Goal: Task Accomplishment & Management: Manage account settings

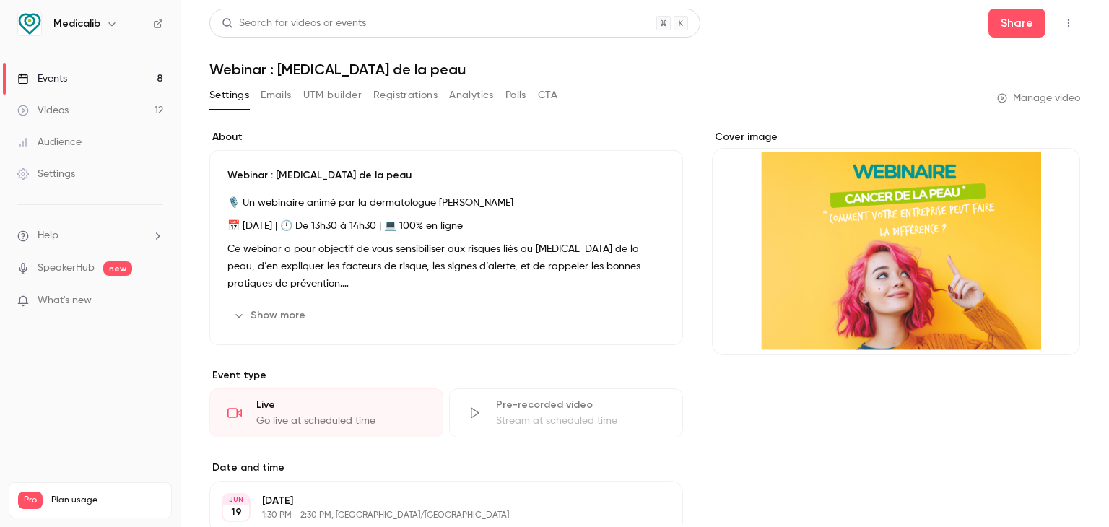
click at [83, 87] on link "Events 8" at bounding box center [90, 79] width 180 height 32
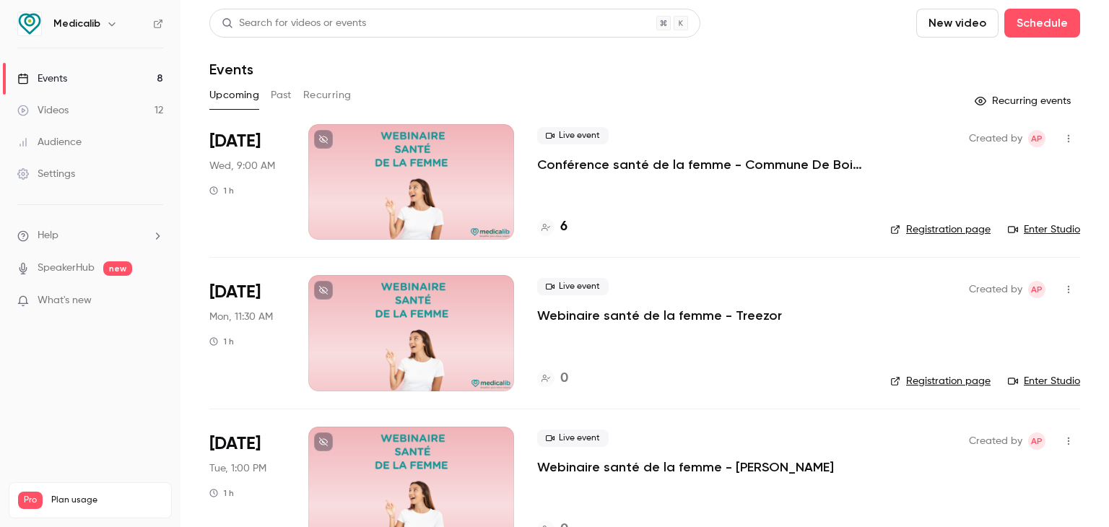
click at [393, 174] on div at bounding box center [411, 181] width 206 height 115
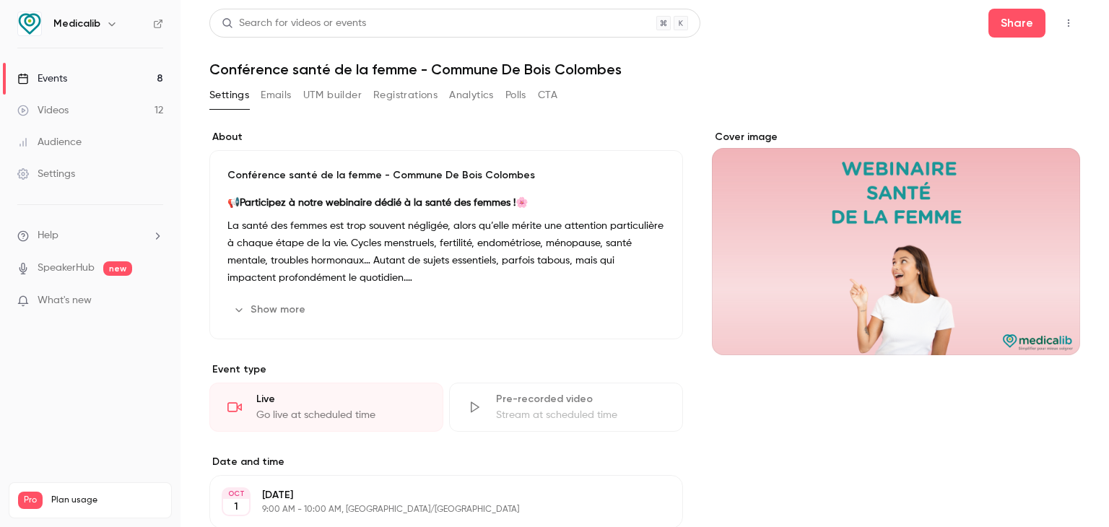
click at [845, 92] on div "Settings Emails UTM builder Registrations Analytics Polls CTA" at bounding box center [644, 98] width 871 height 29
click at [992, 15] on button "Share" at bounding box center [1016, 23] width 57 height 29
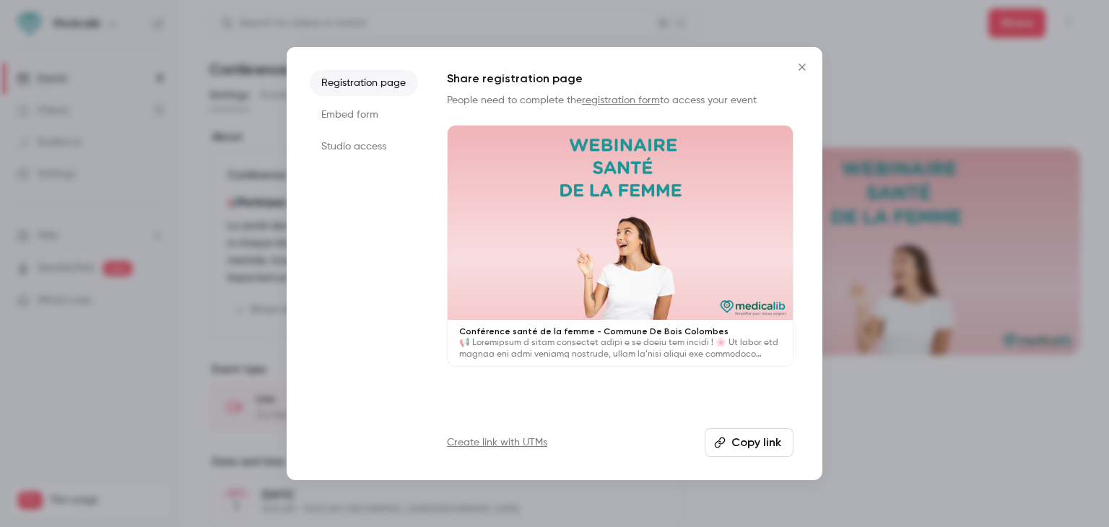
click at [376, 149] on li "Studio access" at bounding box center [364, 147] width 108 height 26
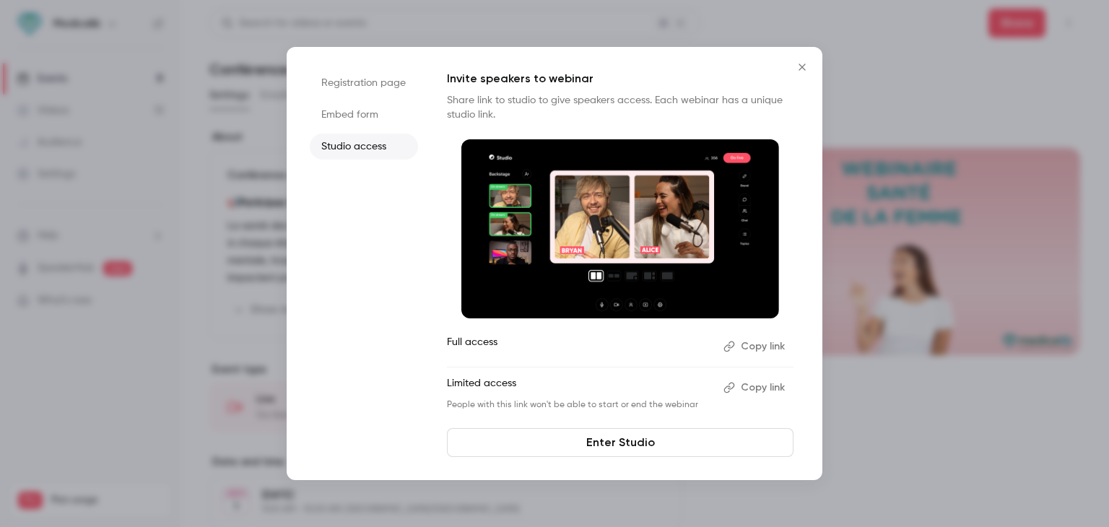
click at [372, 119] on li "Embed form" at bounding box center [364, 115] width 108 height 26
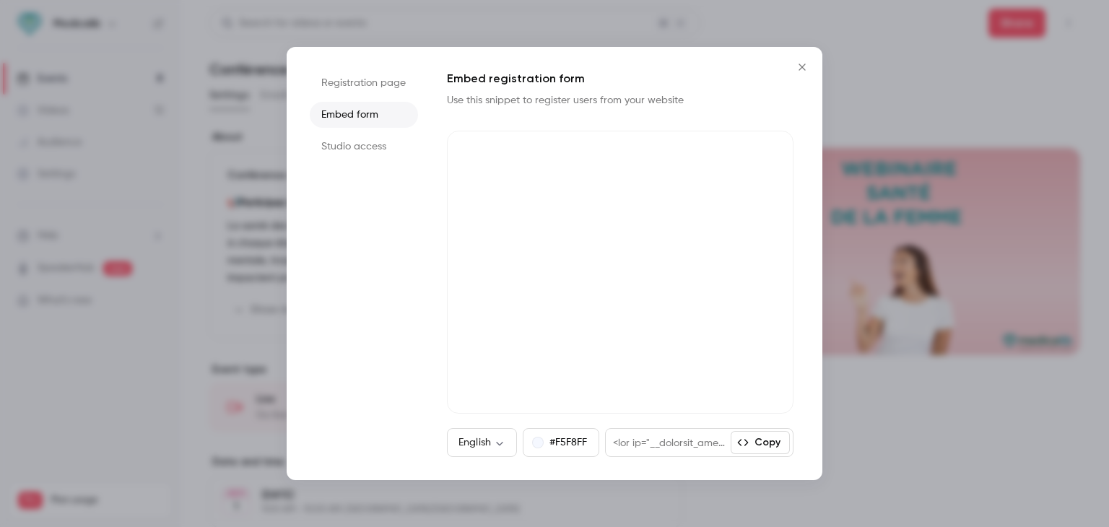
click at [850, 362] on div at bounding box center [554, 263] width 1109 height 527
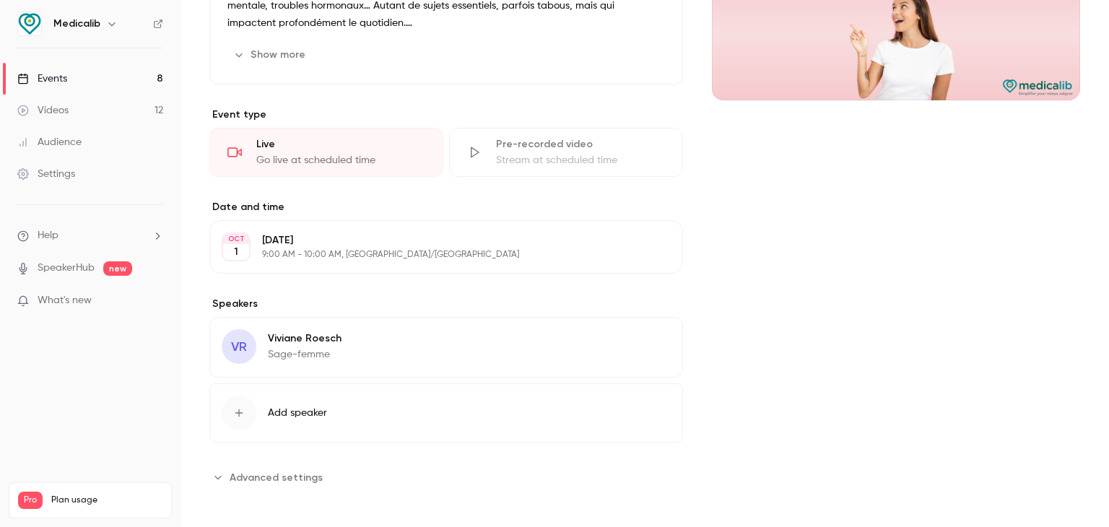
scroll to position [258, 0]
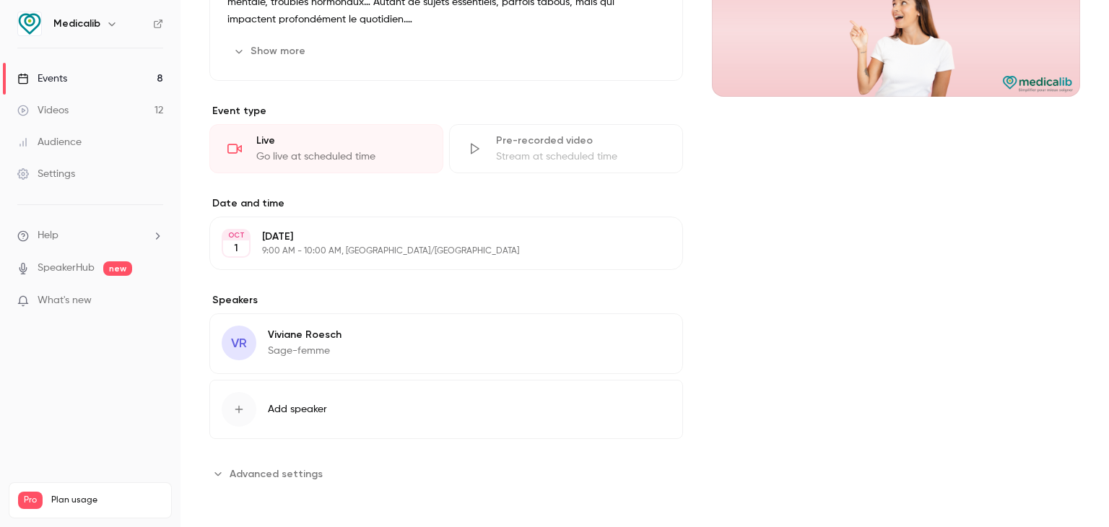
click at [344, 323] on div "VR [PERSON_NAME] Sage-femme Edit" at bounding box center [446, 343] width 474 height 61
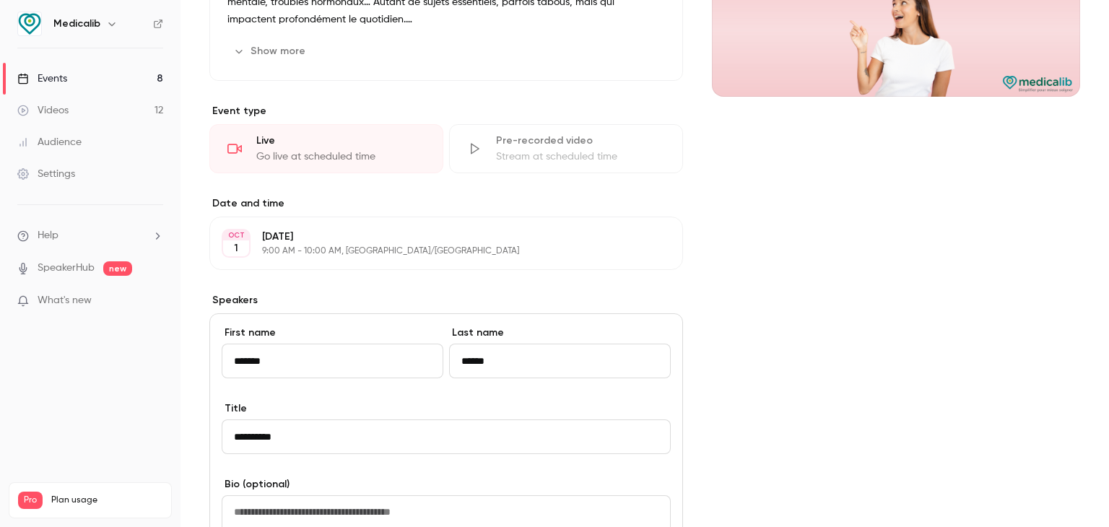
drag, startPoint x: 367, startPoint y: 355, endPoint x: 358, endPoint y: 355, distance: 8.7
click at [358, 355] on input "*******" at bounding box center [333, 361] width 222 height 35
drag, startPoint x: 286, startPoint y: 361, endPoint x: 144, endPoint y: 361, distance: 141.5
click at [144, 361] on div "Medicalib Events 8 Videos 12 Audience Settings Help SpeakerHub new What's new P…" at bounding box center [554, 263] width 1109 height 527
drag, startPoint x: 483, startPoint y: 359, endPoint x: 289, endPoint y: 362, distance: 194.2
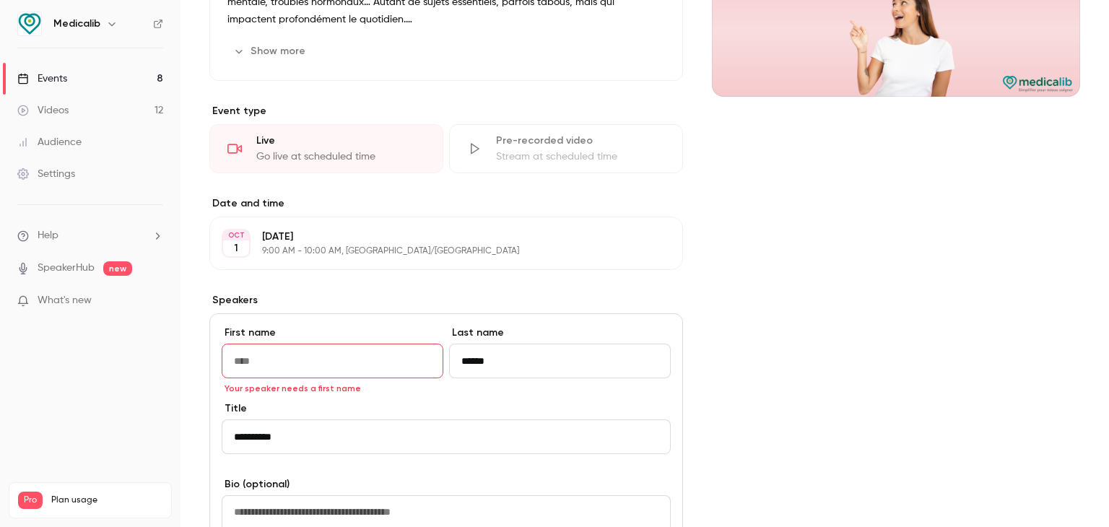
click at [289, 362] on div "First name Your speaker needs a first name Last name ******" at bounding box center [446, 364] width 449 height 76
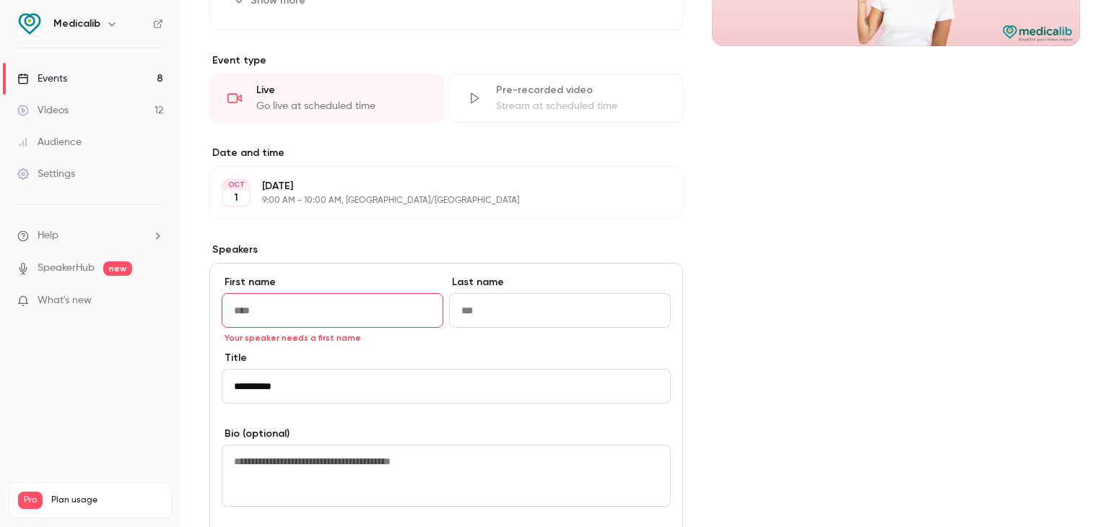
scroll to position [331, 0]
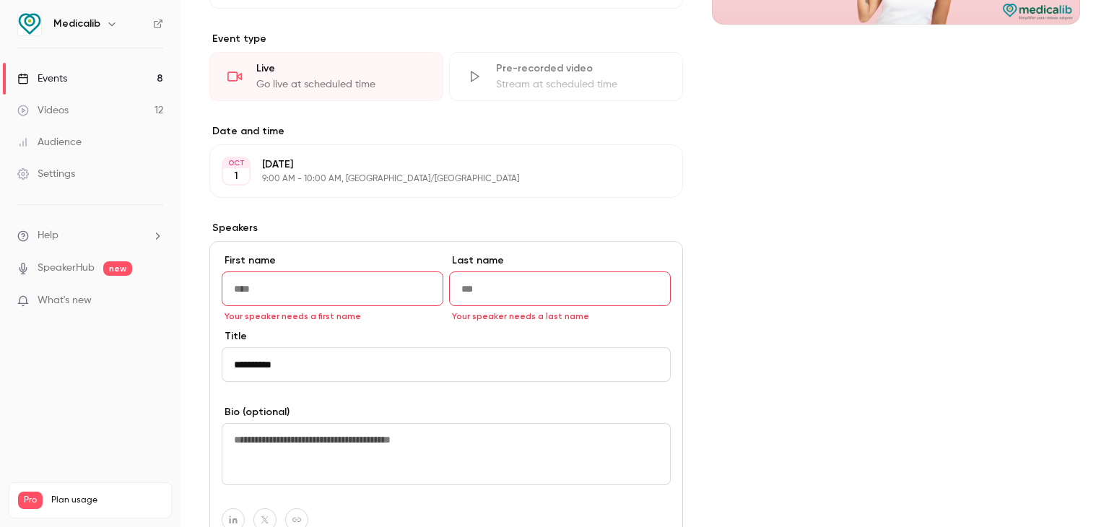
click at [320, 288] on input "First name" at bounding box center [333, 288] width 222 height 35
type input "*"
drag, startPoint x: 261, startPoint y: 301, endPoint x: 273, endPoint y: 295, distance: 13.3
click at [264, 300] on input "*******" at bounding box center [333, 288] width 222 height 35
drag, startPoint x: 273, startPoint y: 295, endPoint x: 193, endPoint y: 299, distance: 79.5
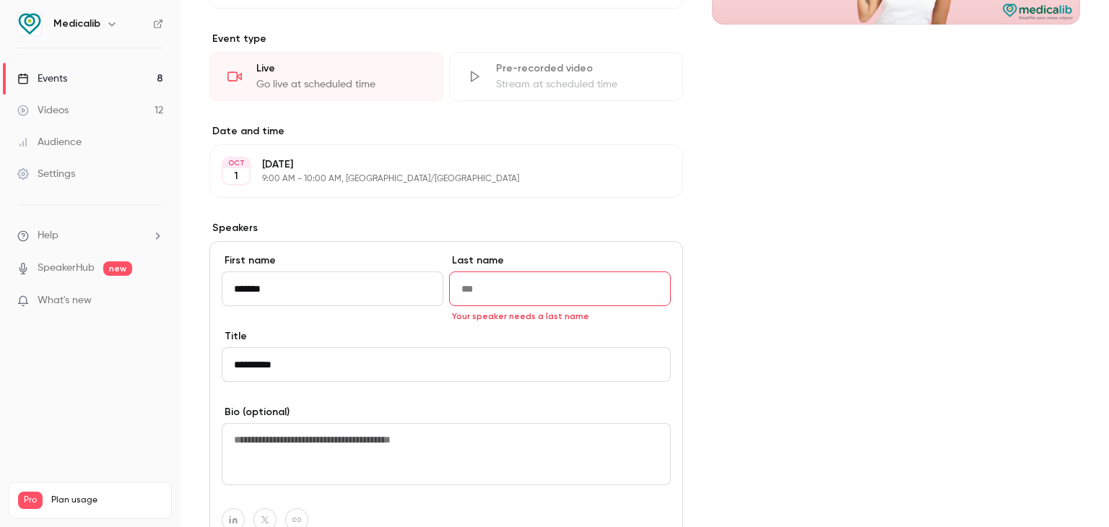
click at [193, 299] on main "Search for videos or events Share Conférence santé de la femme - Commune De Boi…" at bounding box center [644, 263] width 928 height 527
type input "*******"
click at [570, 271] on input "Last name" at bounding box center [560, 288] width 222 height 35
type input "******"
click at [754, 266] on div "Cover image" at bounding box center [896, 284] width 368 height 971
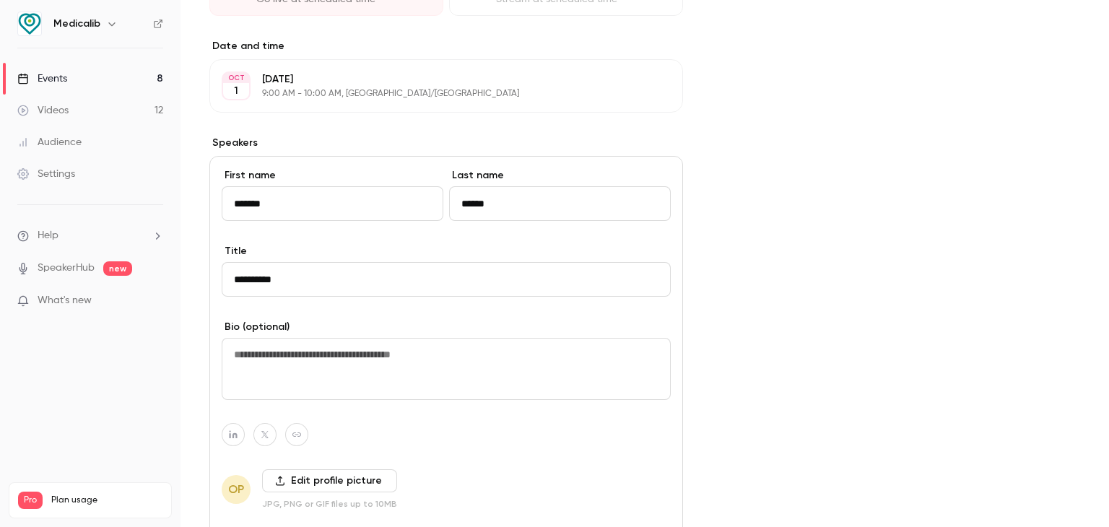
scroll to position [615, 0]
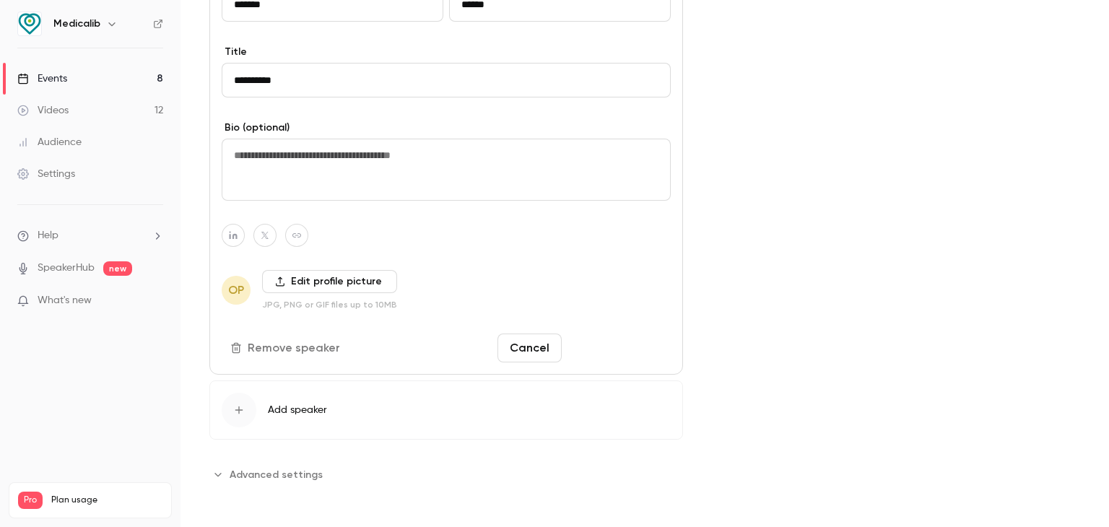
click at [612, 336] on button "Save changes" at bounding box center [618, 348] width 103 height 29
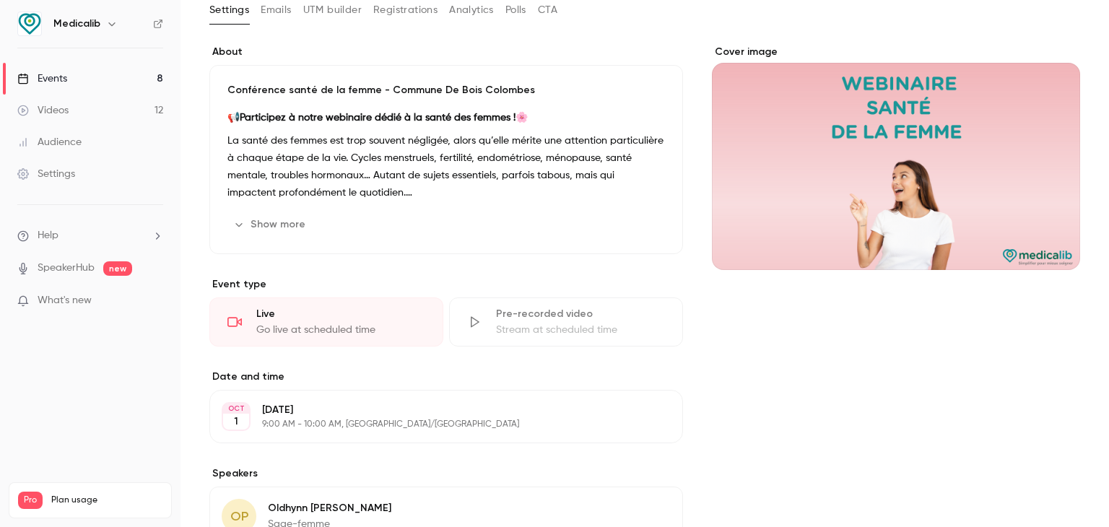
scroll to position [42, 0]
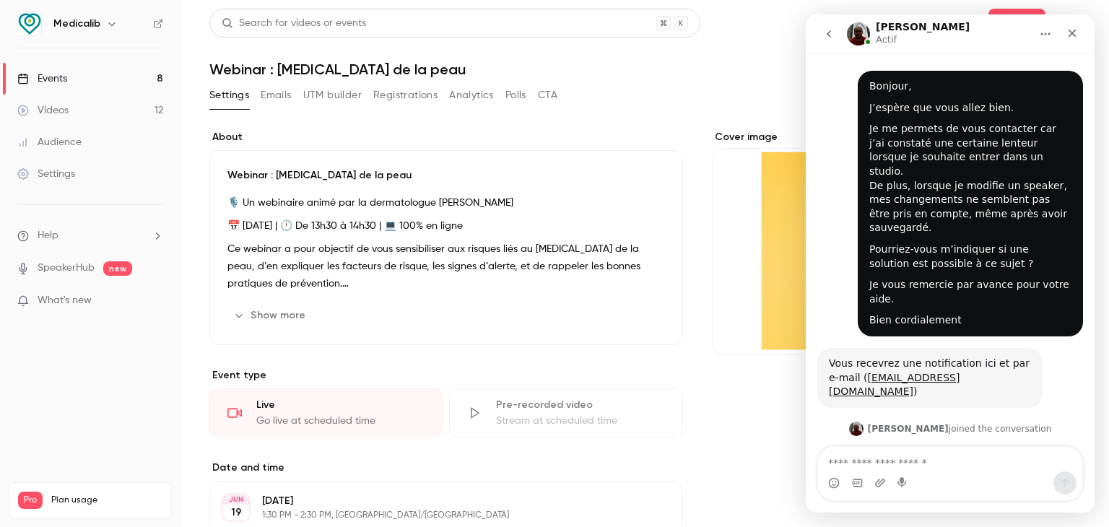
click at [101, 116] on link "Videos 12" at bounding box center [90, 111] width 180 height 32
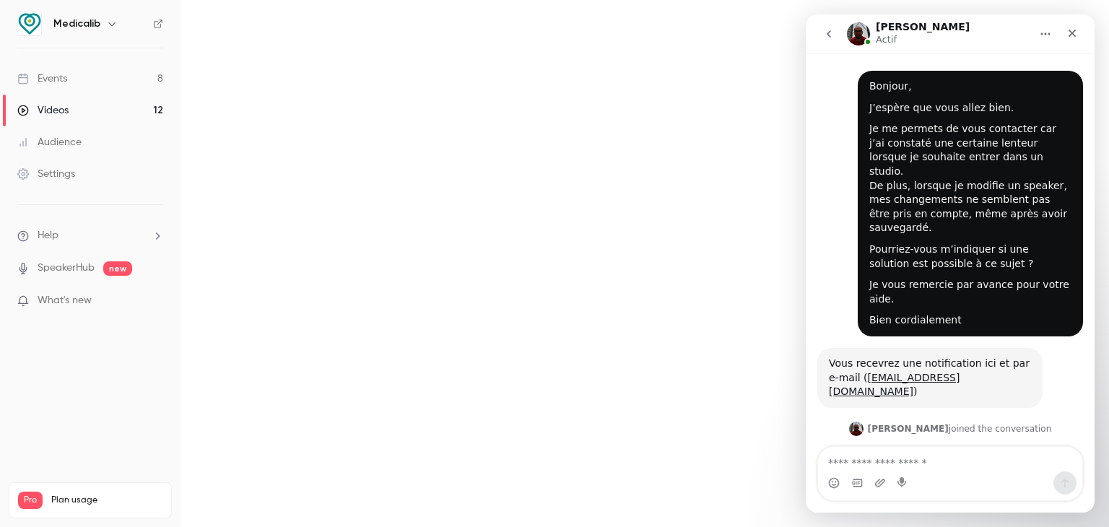
scroll to position [437, 0]
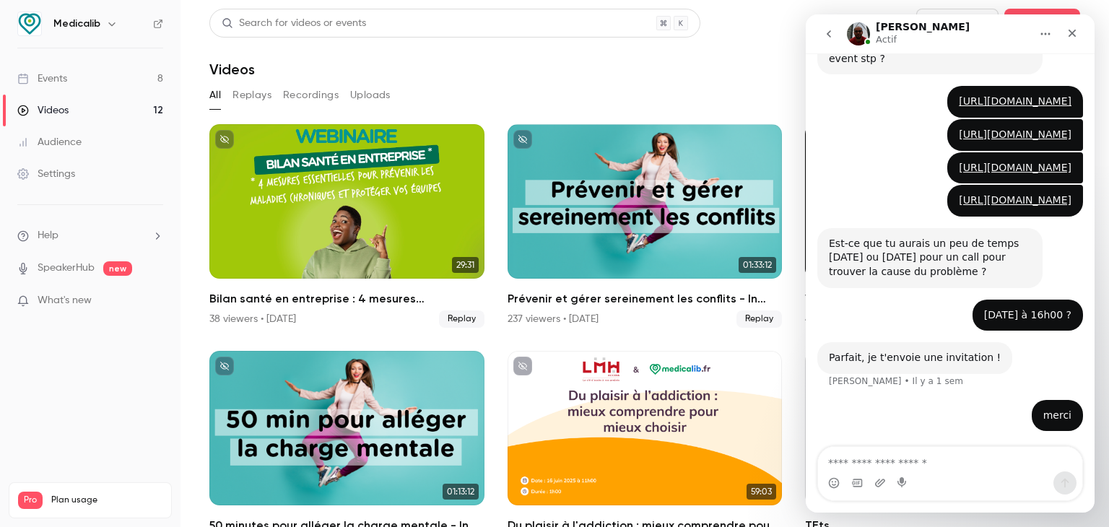
click at [110, 77] on link "Events 8" at bounding box center [90, 79] width 180 height 32
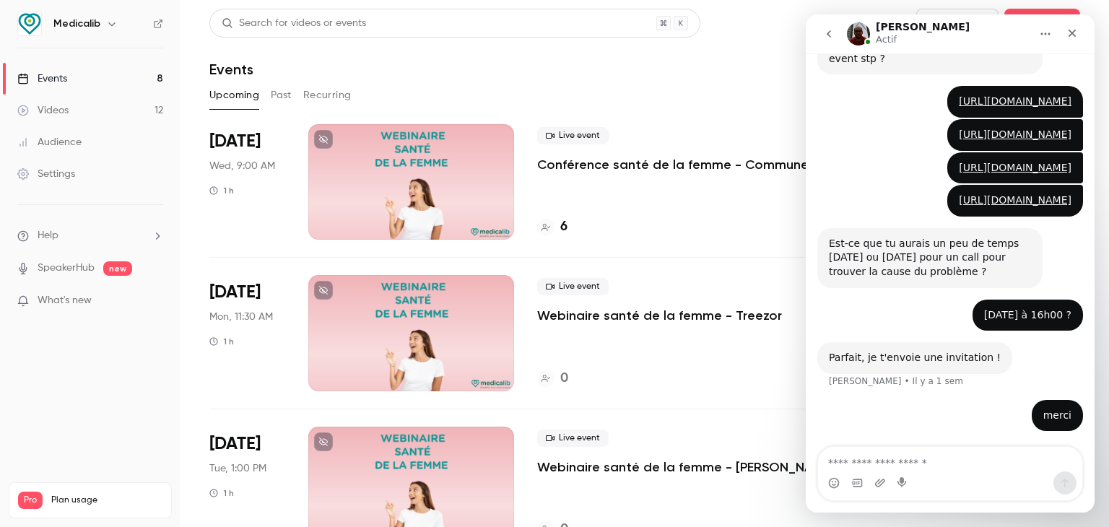
click at [417, 188] on div at bounding box center [411, 181] width 206 height 115
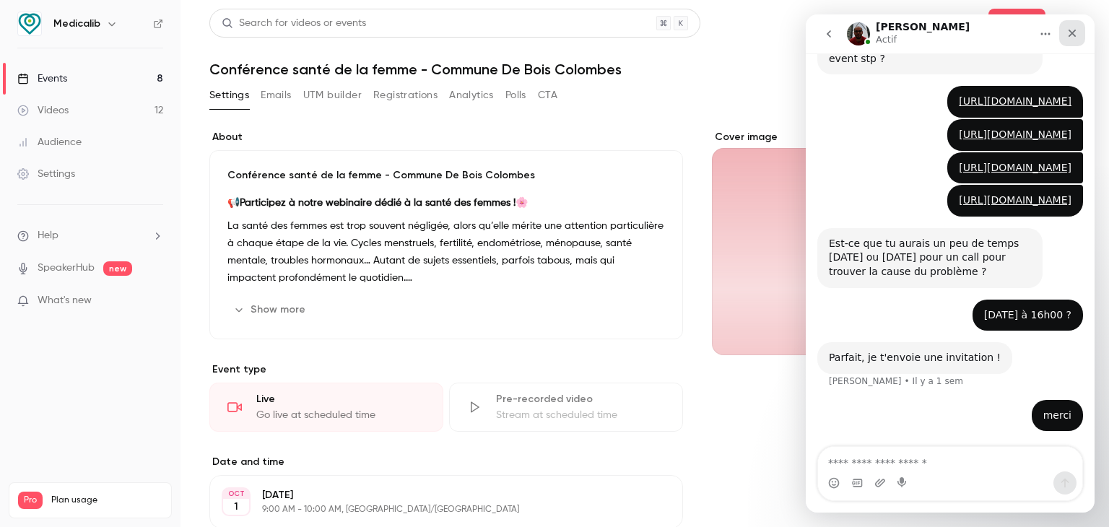
click at [1078, 38] on div "Fermer" at bounding box center [1072, 33] width 26 height 26
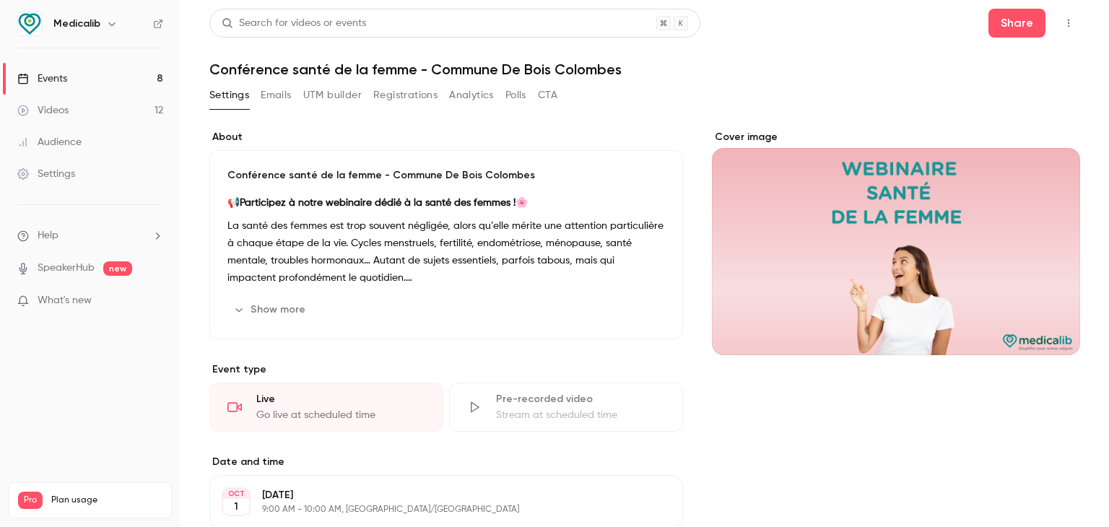
scroll to position [437, 0]
click at [1014, 30] on button "Share" at bounding box center [1016, 23] width 57 height 29
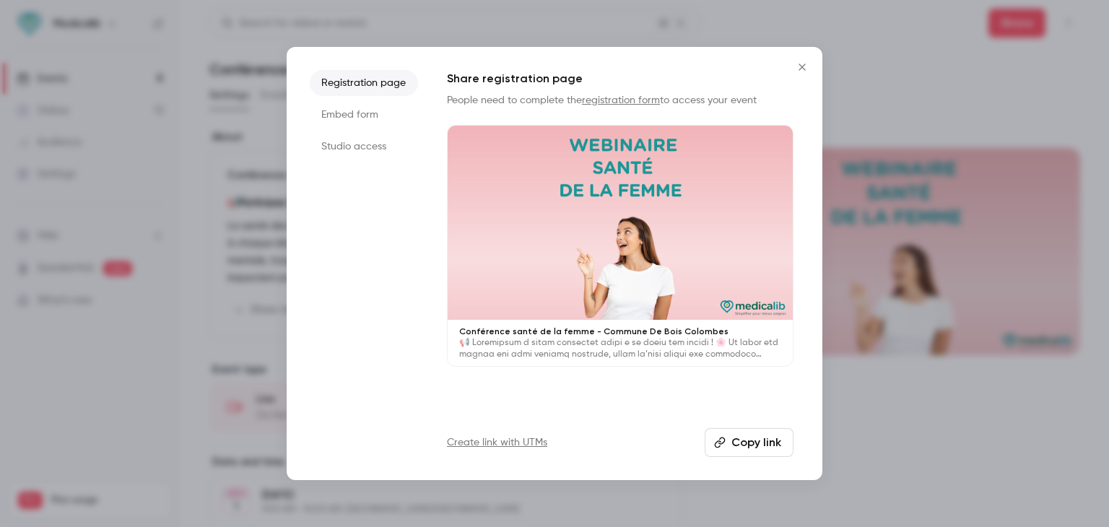
click at [355, 139] on li "Studio access" at bounding box center [364, 147] width 108 height 26
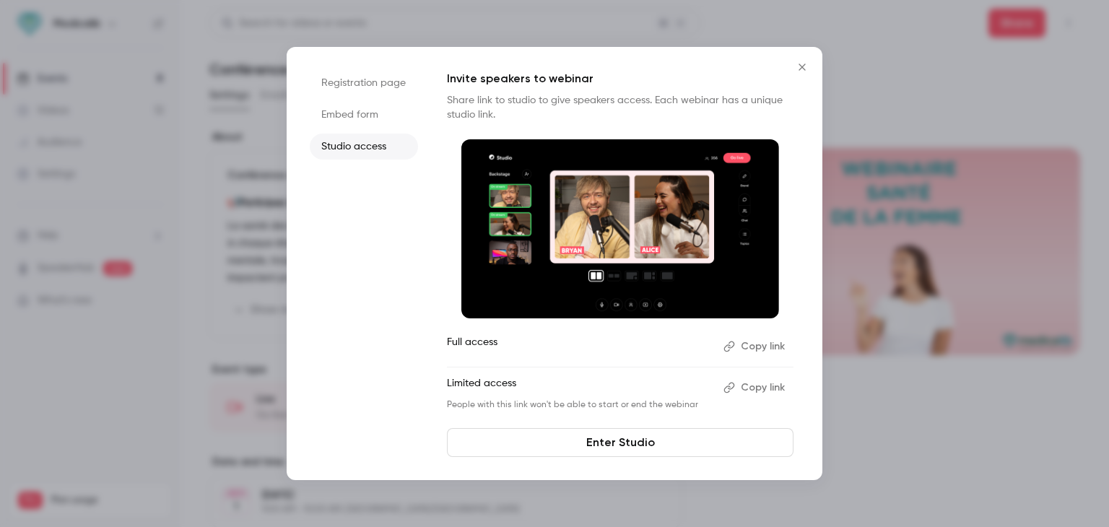
click at [395, 88] on li "Registration page" at bounding box center [364, 83] width 108 height 26
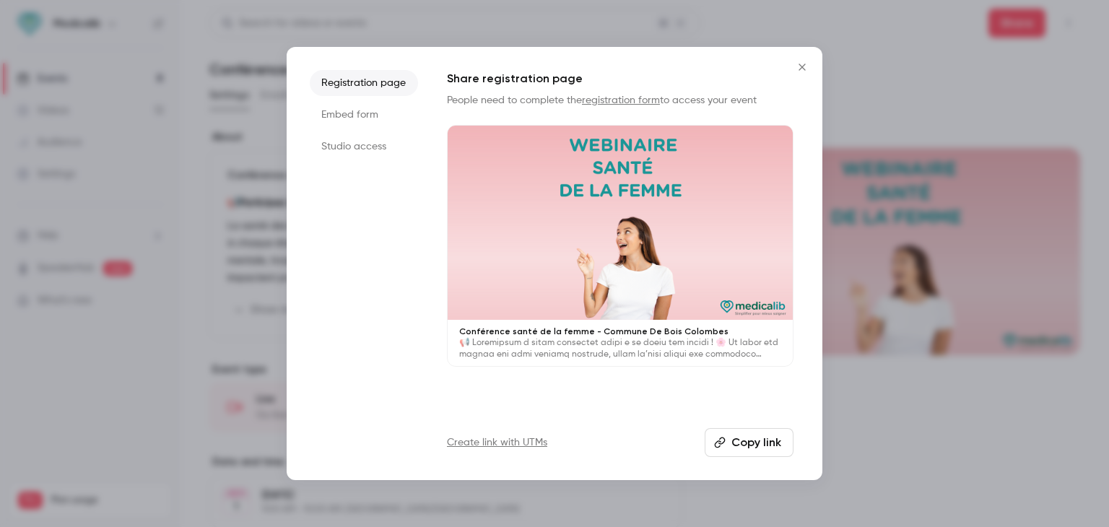
click at [725, 442] on icon "button" at bounding box center [720, 443] width 12 height 12
